Goal: Book appointment/travel/reservation

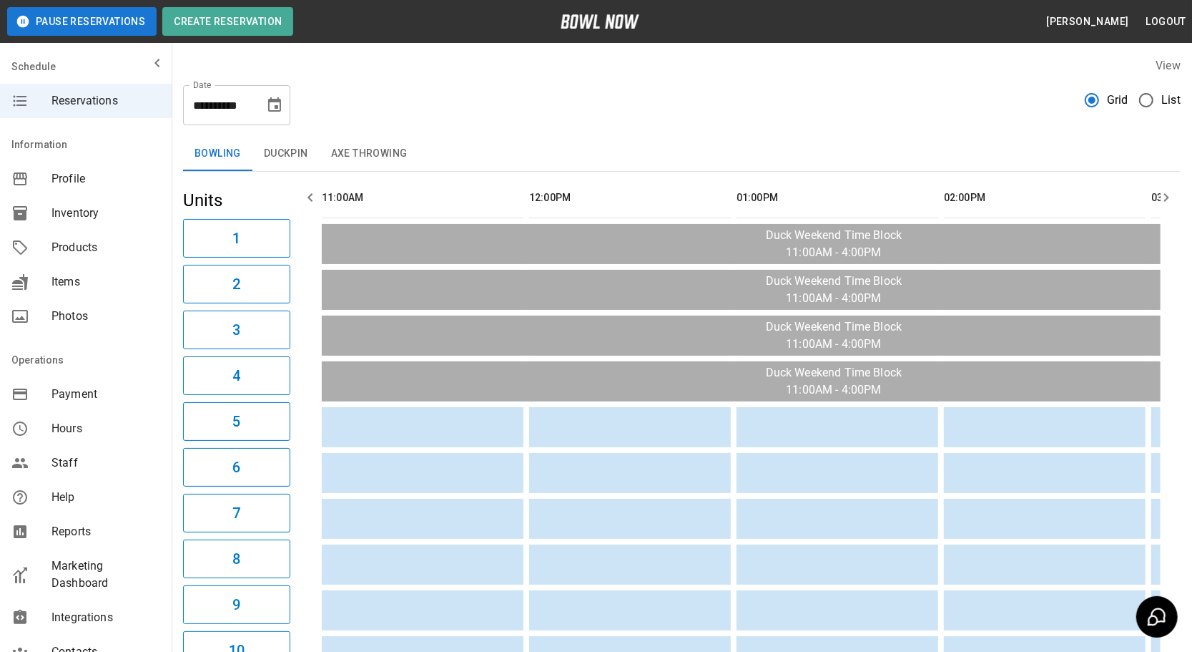
scroll to position [0, 830]
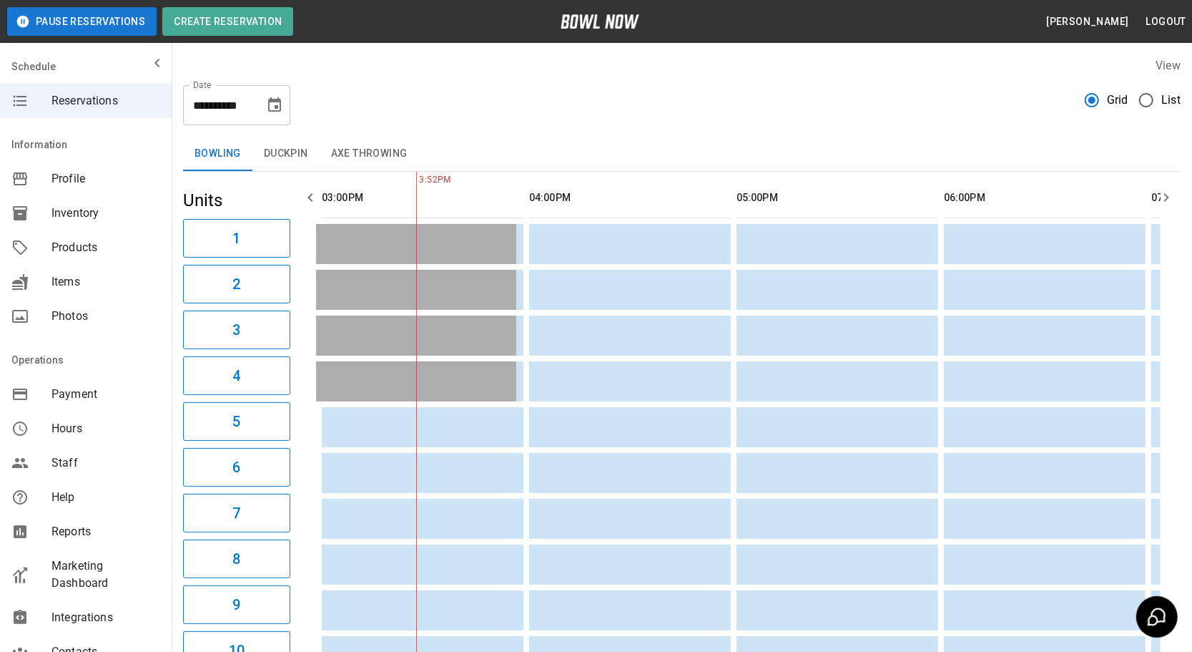
click at [757, 69] on div "View" at bounding box center [682, 65] width 998 height 16
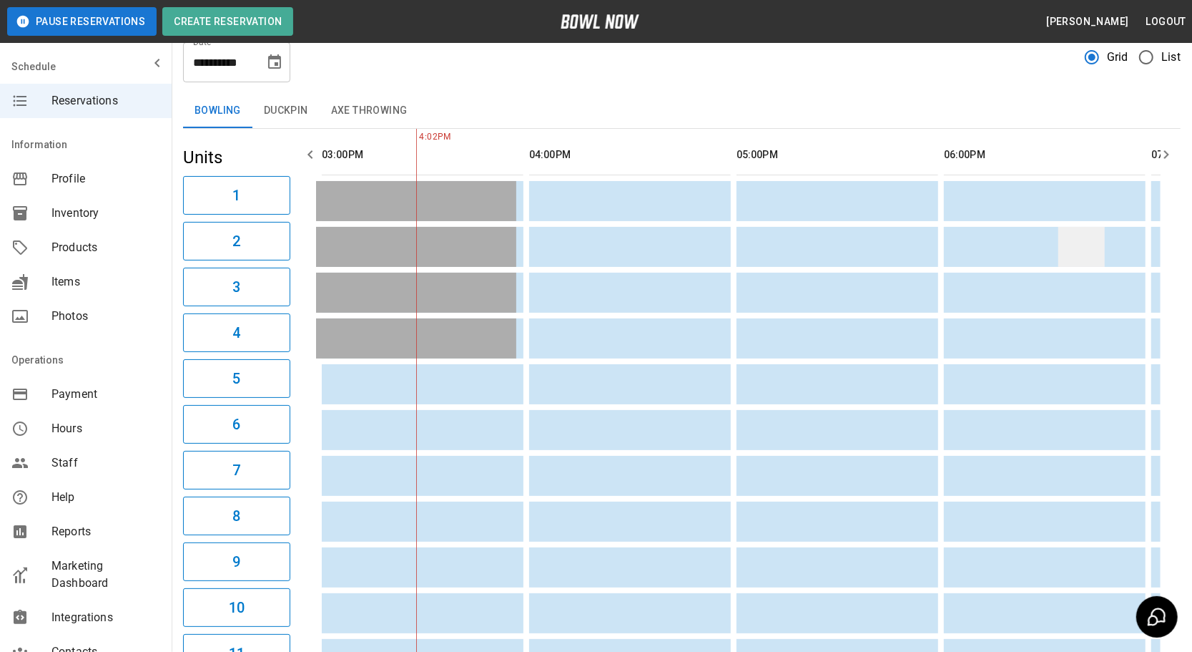
scroll to position [0, 0]
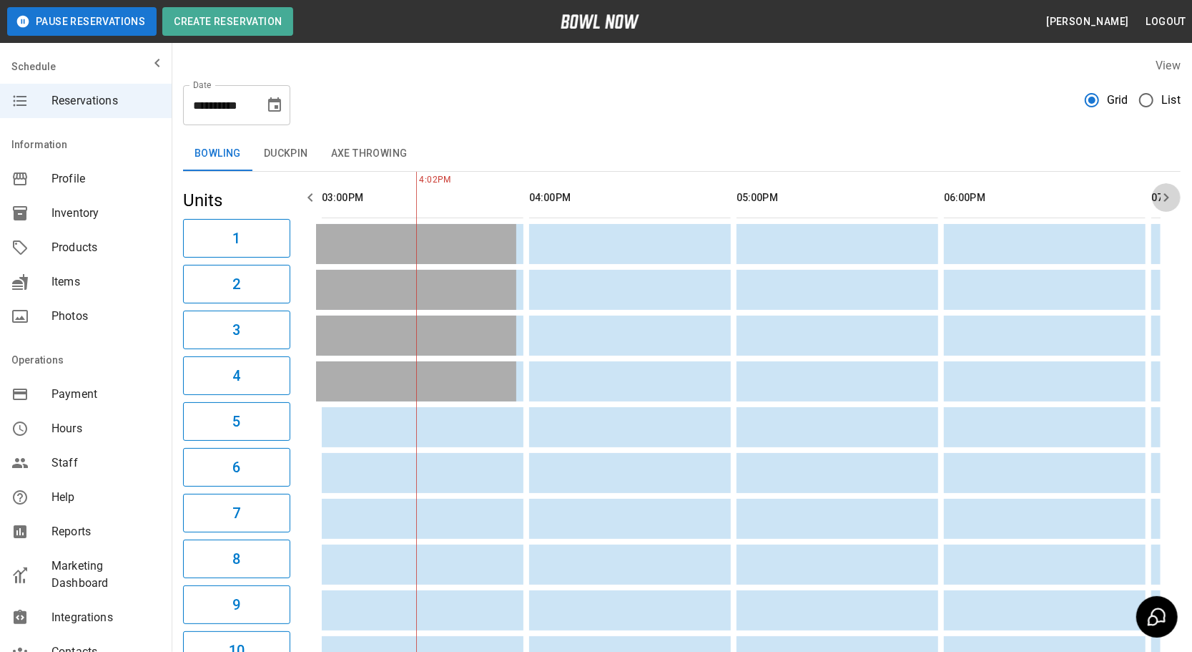
click at [1167, 199] on icon "button" at bounding box center [1166, 197] width 5 height 9
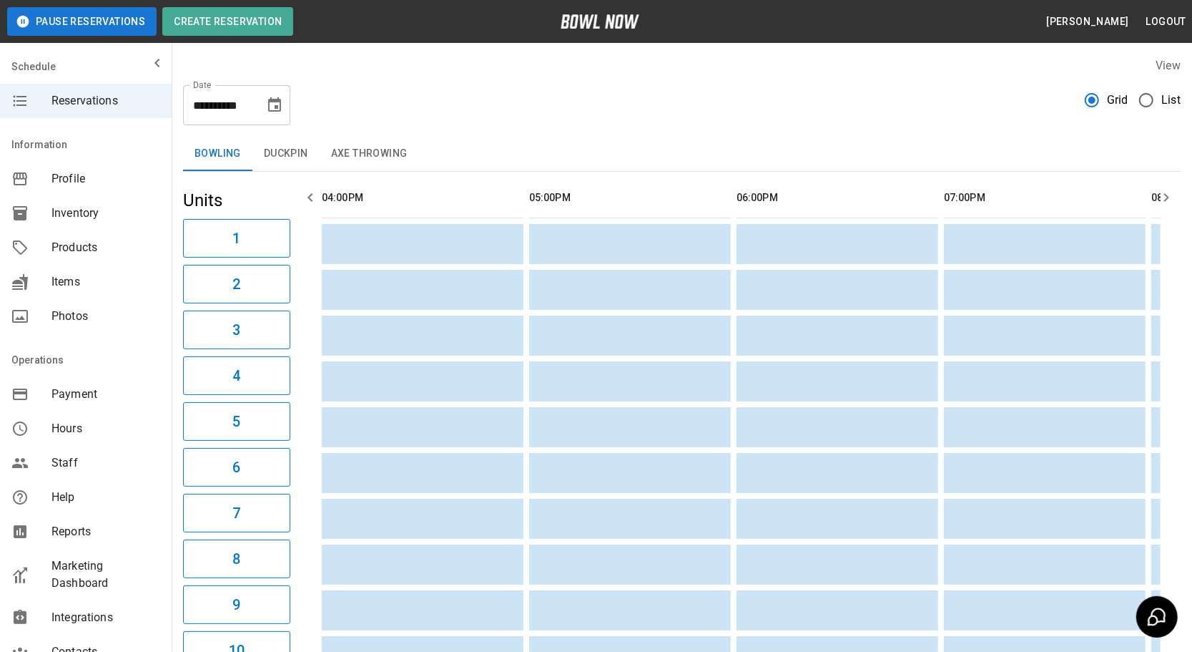
click at [1167, 199] on icon "button" at bounding box center [1166, 197] width 5 height 9
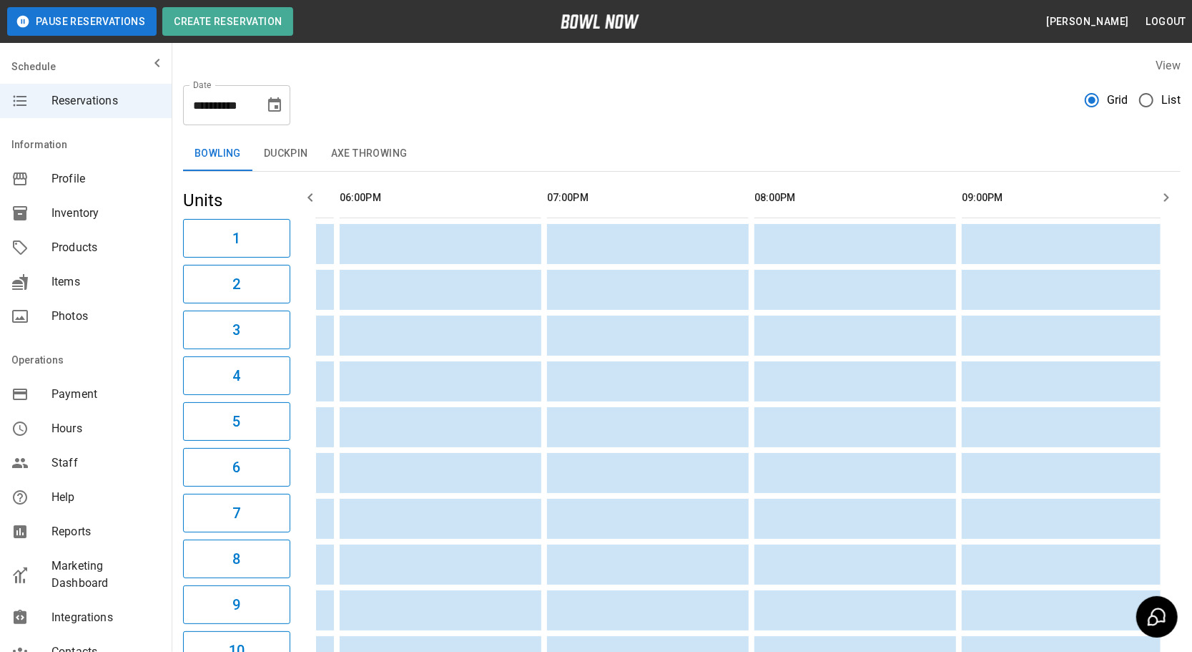
click at [1164, 195] on icon "button" at bounding box center [1166, 197] width 17 height 17
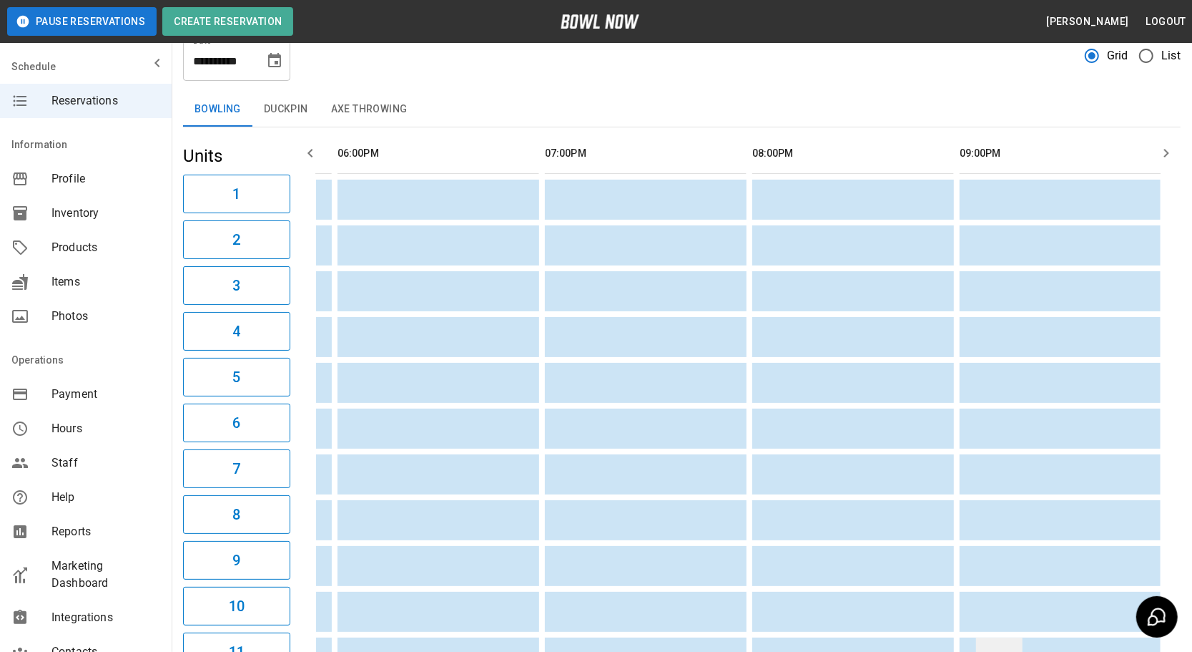
scroll to position [0, 0]
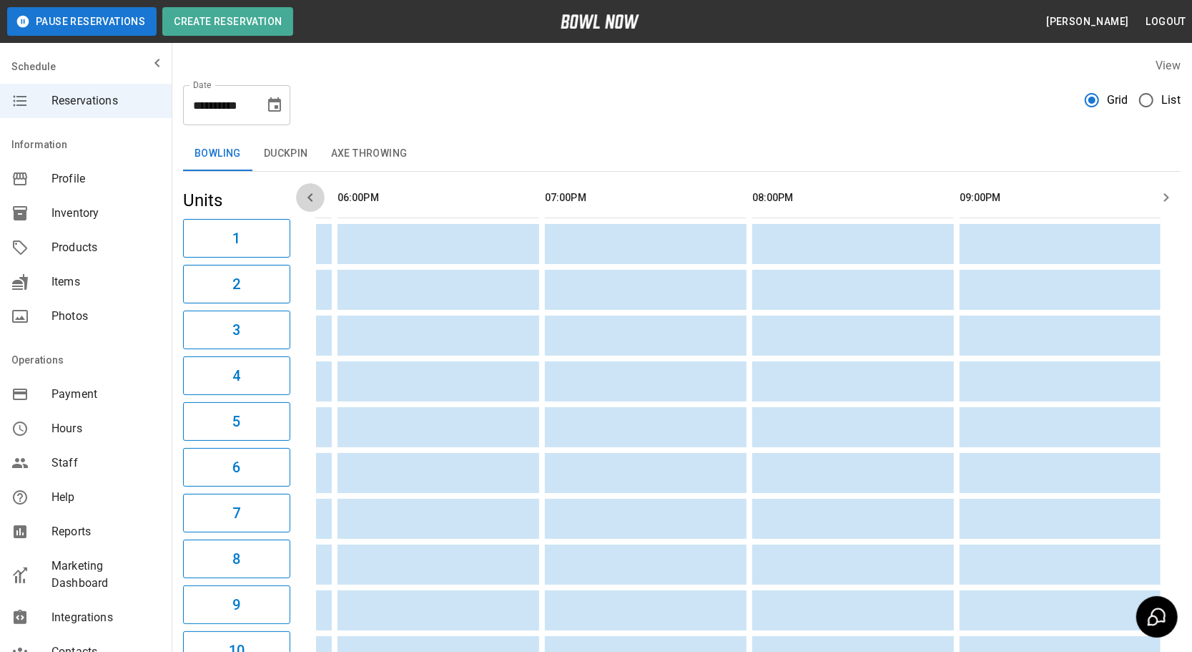
click at [310, 190] on icon "button" at bounding box center [310, 197] width 17 height 17
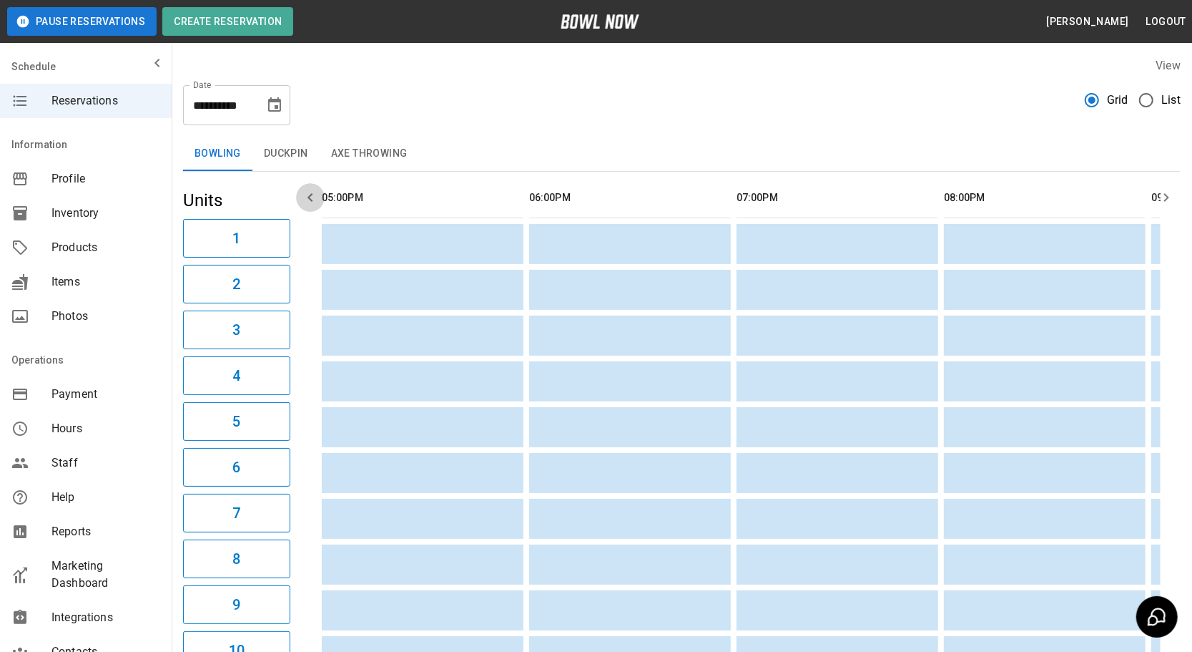
click at [310, 190] on icon "button" at bounding box center [310, 197] width 17 height 17
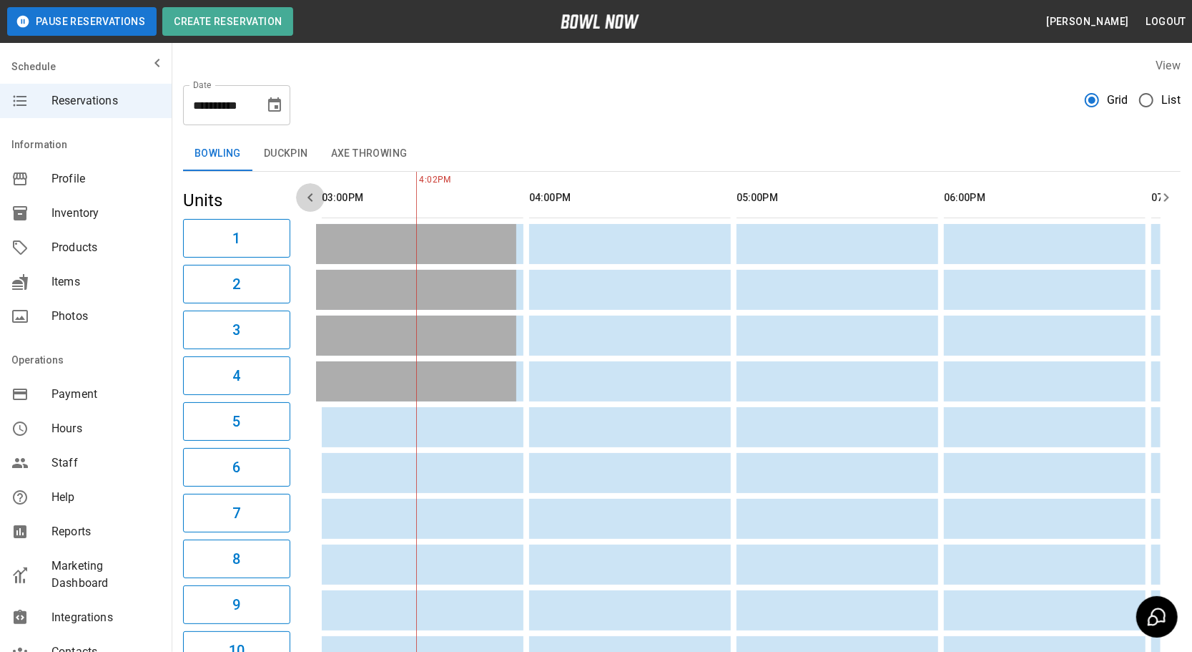
click at [312, 190] on icon "button" at bounding box center [310, 197] width 17 height 17
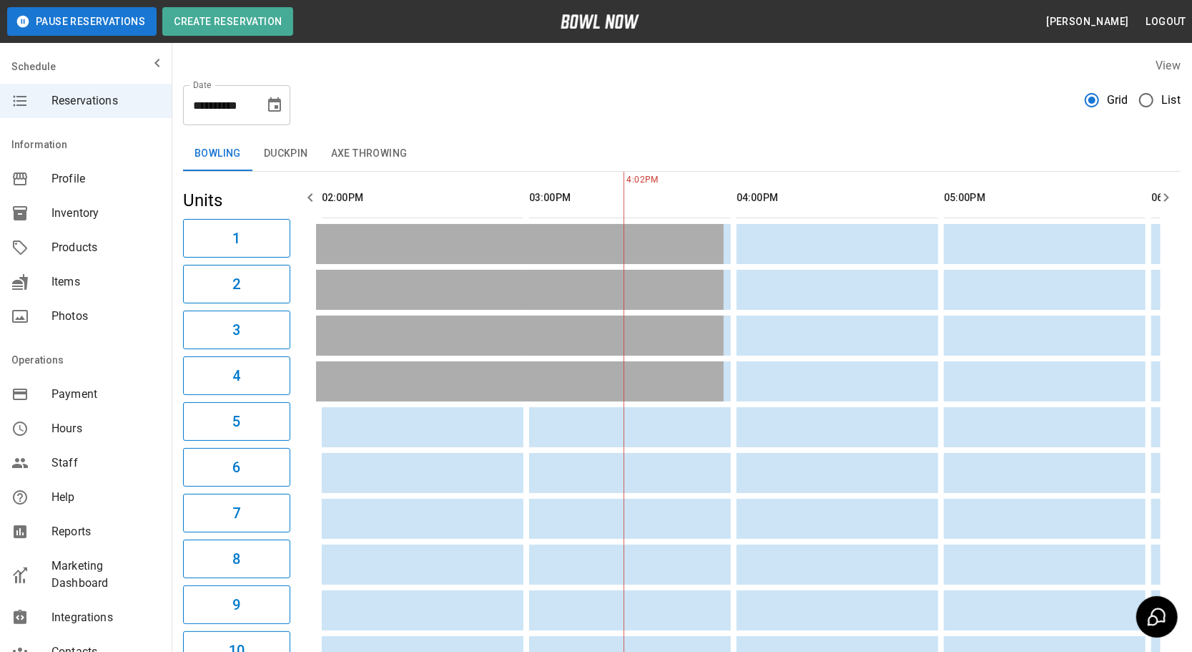
click at [312, 190] on icon "button" at bounding box center [310, 197] width 17 height 17
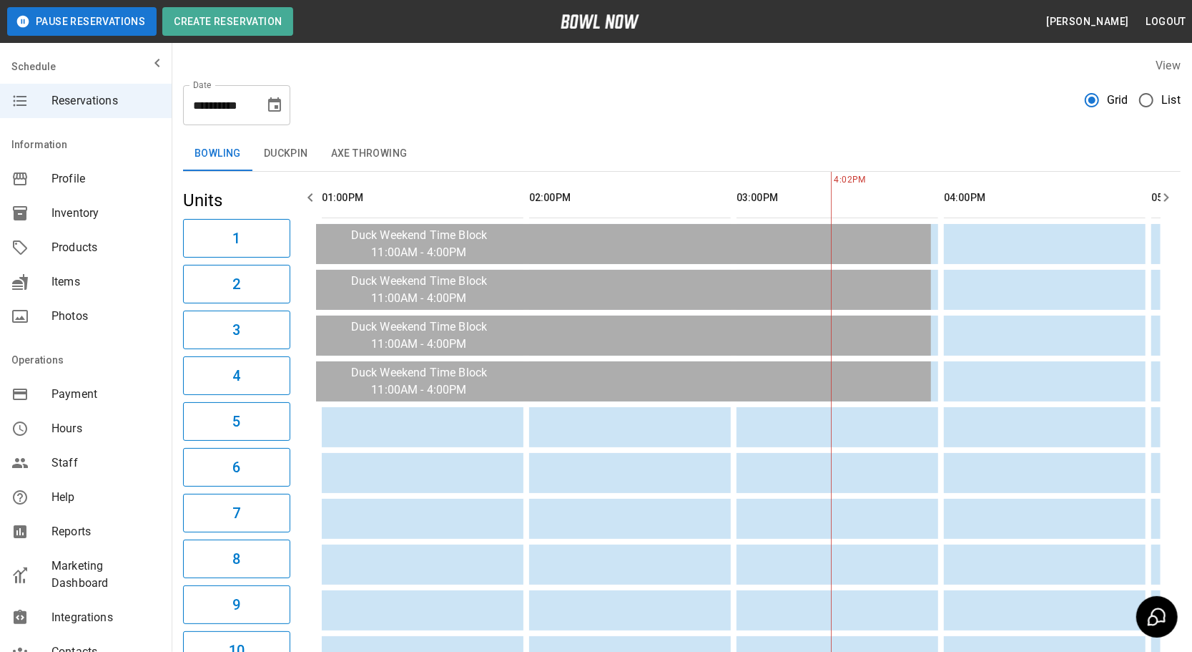
click at [312, 190] on icon "button" at bounding box center [310, 197] width 17 height 17
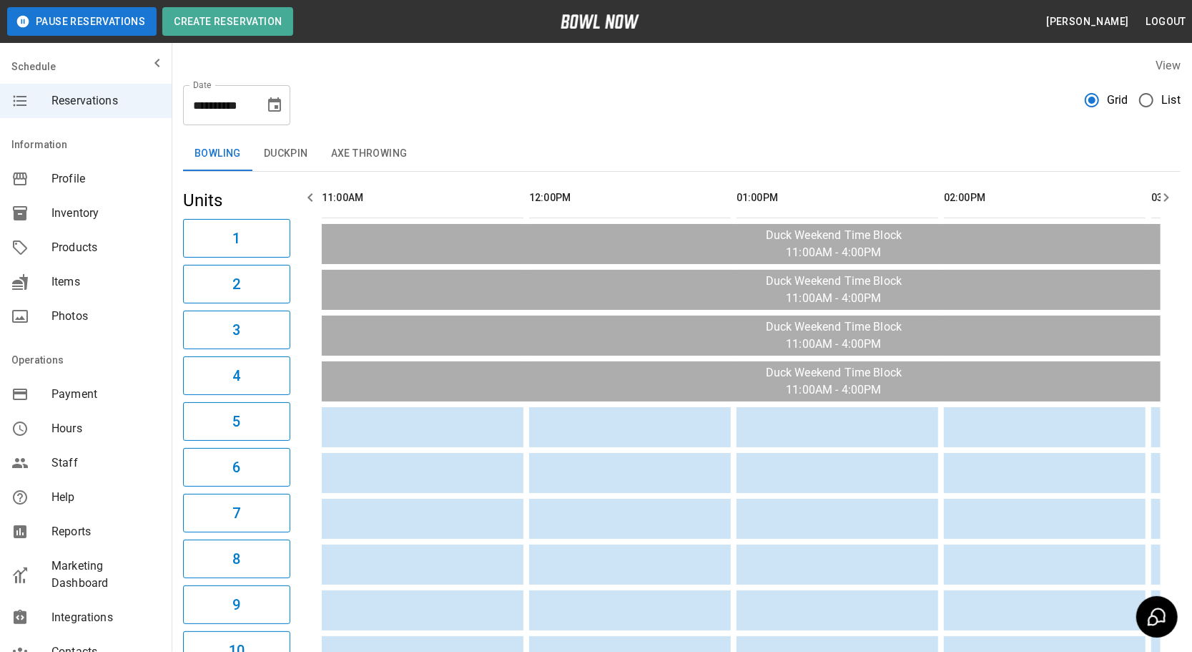
scroll to position [0, 1037]
